Goal: Task Accomplishment & Management: Manage account settings

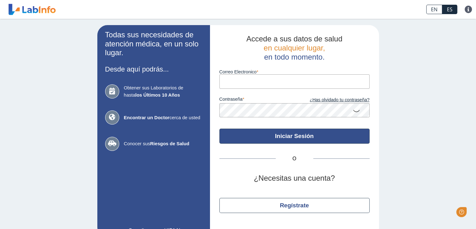
type input "[EMAIL_ADDRESS][DOMAIN_NAME]"
click at [287, 137] on button "Iniciar Sesión" at bounding box center [295, 135] width 150 height 15
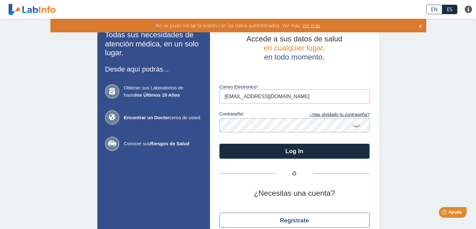
click at [355, 125] on icon at bounding box center [357, 125] width 8 height 12
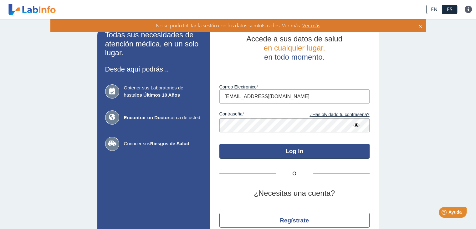
click at [311, 151] on button "Log In" at bounding box center [295, 150] width 150 height 15
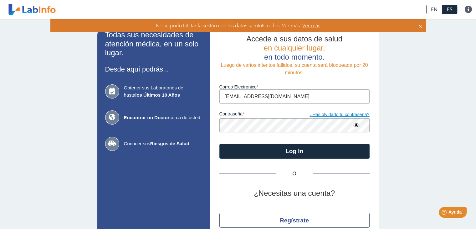
click at [333, 113] on link "¿Has olvidado tu contraseña?" at bounding box center [332, 114] width 75 height 7
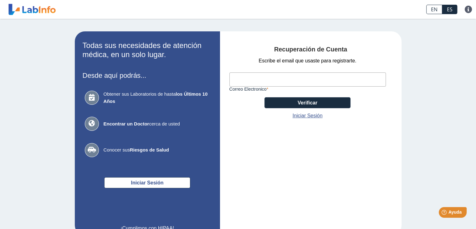
click at [287, 76] on input "Correo Electronico" at bounding box center [308, 79] width 157 height 14
type input "[EMAIL_ADDRESS][DOMAIN_NAME]"
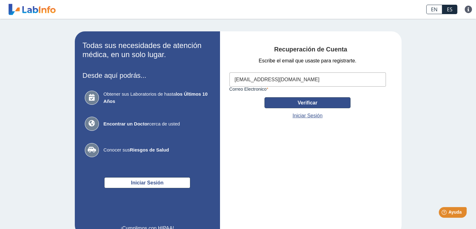
click at [298, 100] on button "Verificar" at bounding box center [308, 102] width 86 height 11
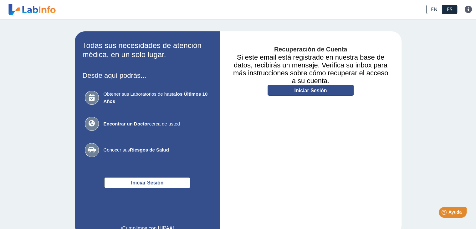
click at [318, 90] on link "Iniciar Sesión" at bounding box center [311, 90] width 86 height 11
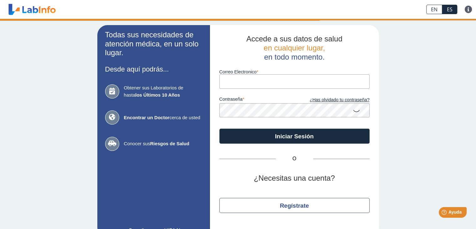
type input "[EMAIL_ADDRESS][DOMAIN_NAME]"
